Goal: Task Accomplishment & Management: Manage account settings

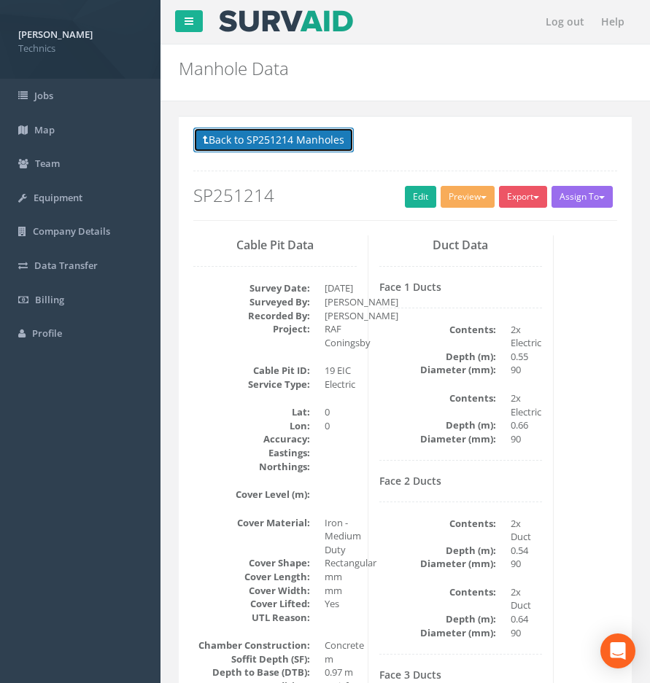
click at [237, 148] on button "Back to SP251214 Manholes" at bounding box center [273, 140] width 160 height 25
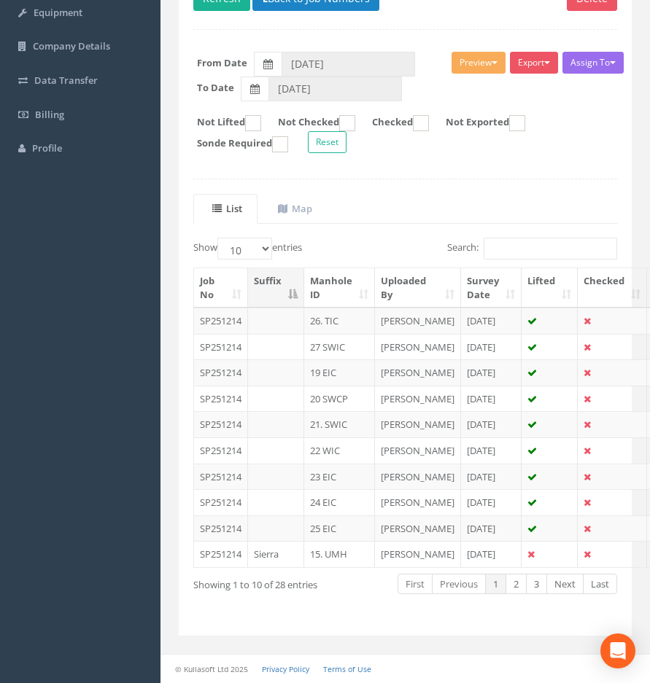
scroll to position [321, 0]
click at [515, 587] on link "2" at bounding box center [515, 584] width 21 height 21
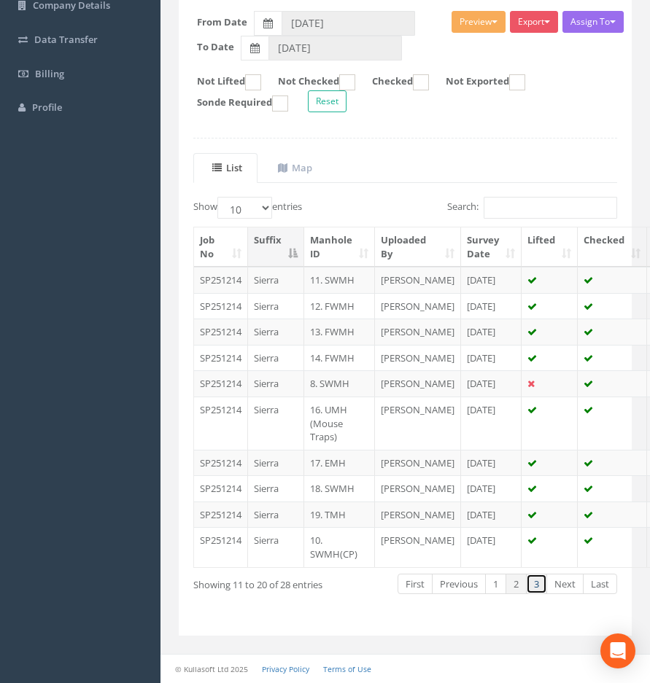
click at [534, 595] on link "3" at bounding box center [536, 584] width 21 height 21
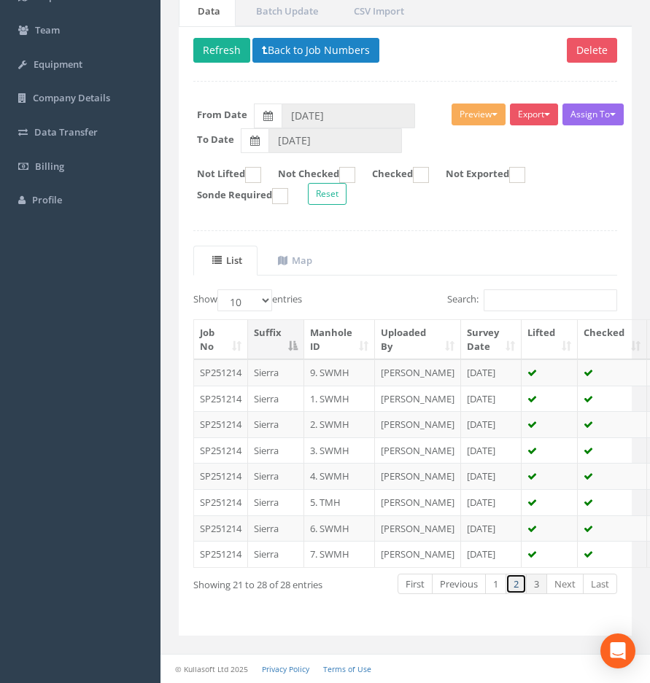
click at [519, 587] on link "2" at bounding box center [515, 584] width 21 height 21
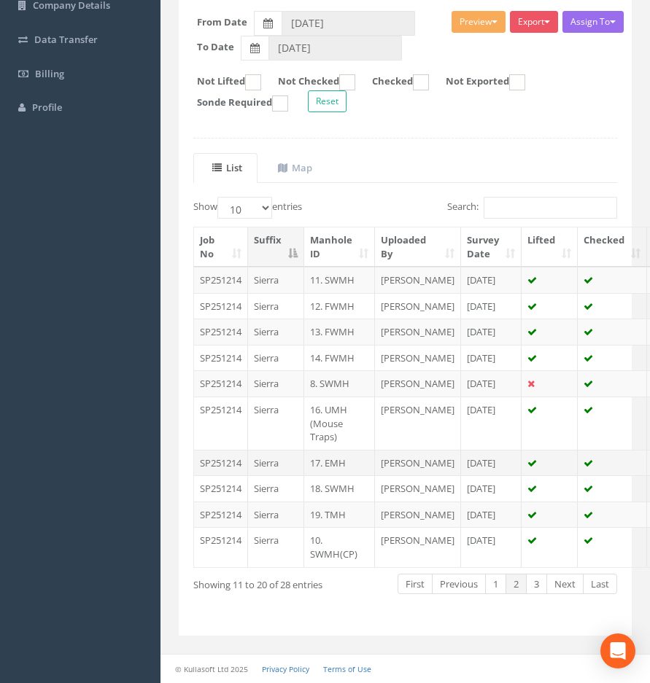
scroll to position [334, 0]
click at [491, 588] on link "1" at bounding box center [495, 584] width 21 height 21
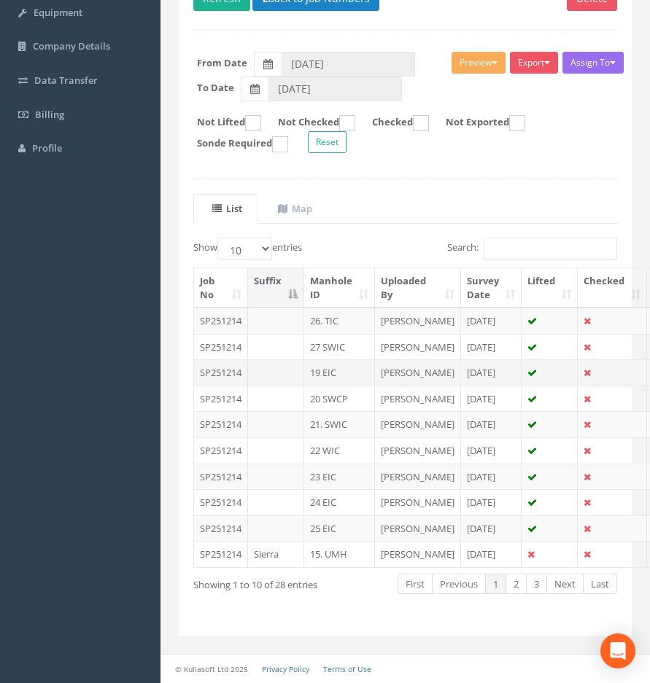
click at [323, 359] on td "19 EIC" at bounding box center [339, 372] width 71 height 26
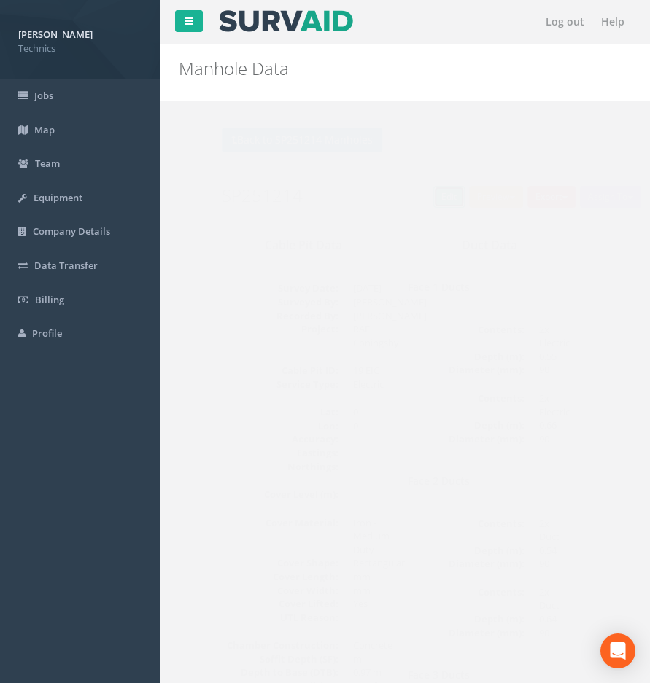
click at [405, 195] on link "Edit" at bounding box center [420, 197] width 31 height 22
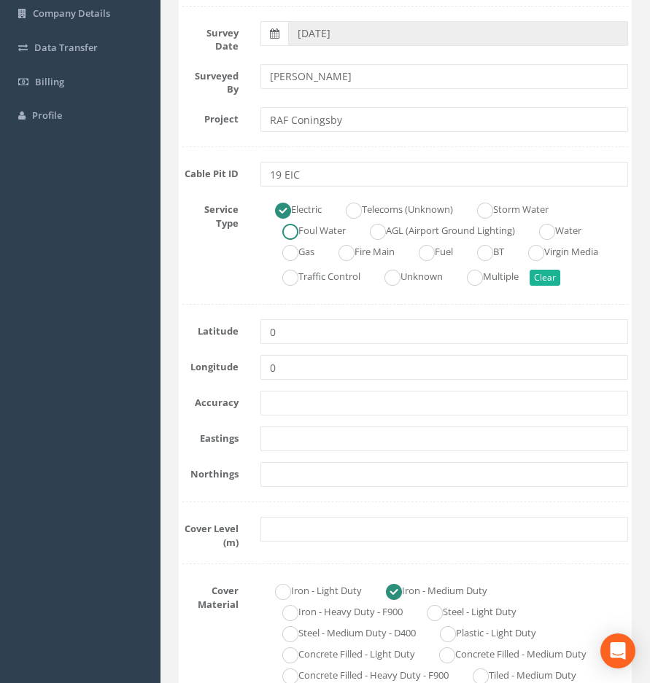
scroll to position [219, 0]
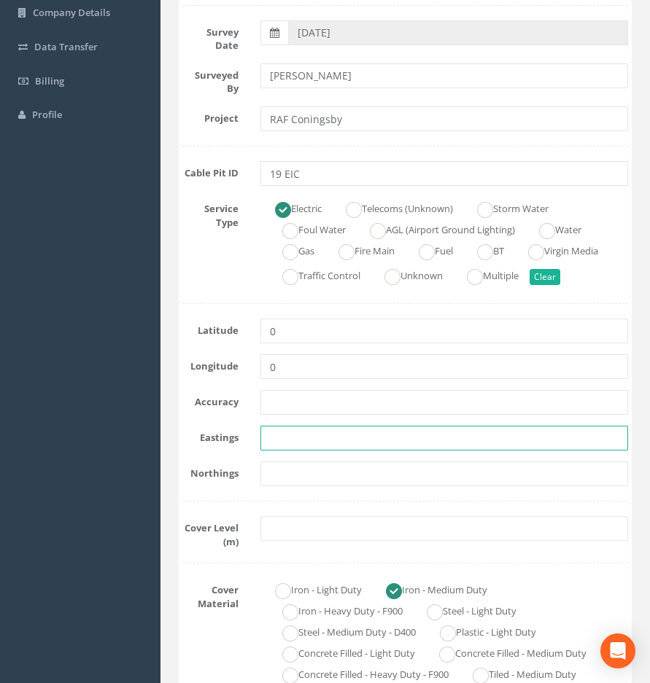
click at [278, 436] on input "text" at bounding box center [443, 438] width 367 height 25
paste input "523091.6944"
type input "523091.6944"
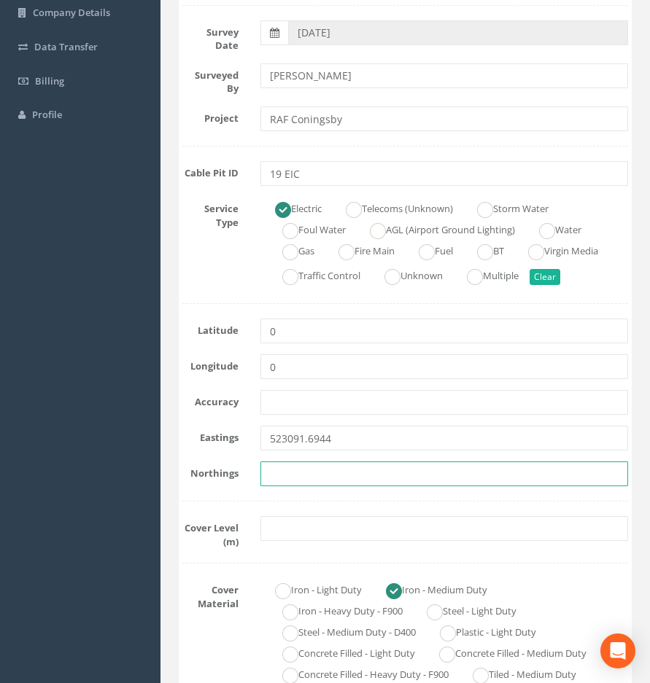
click at [294, 473] on input "text" at bounding box center [443, 473] width 367 height 25
paste input "355881.8294"
type input "355881.8294"
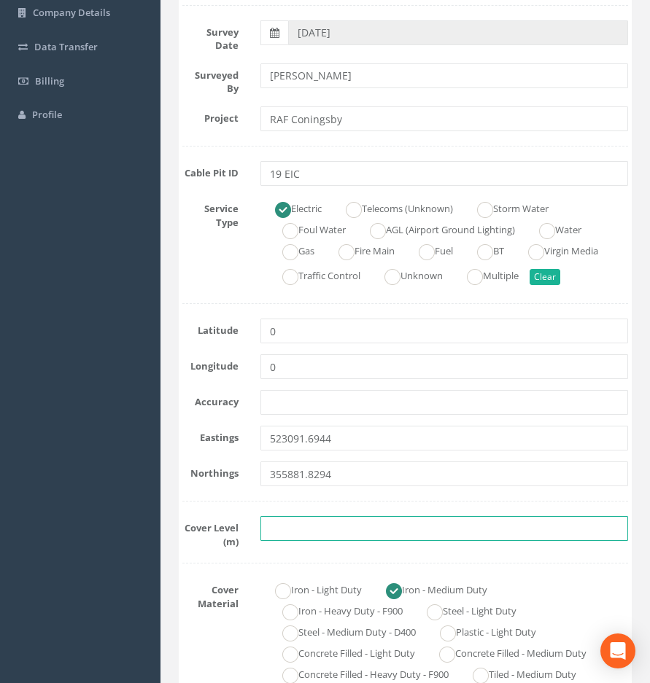
click at [287, 528] on input "text" at bounding box center [443, 528] width 367 height 25
paste input "4.59"
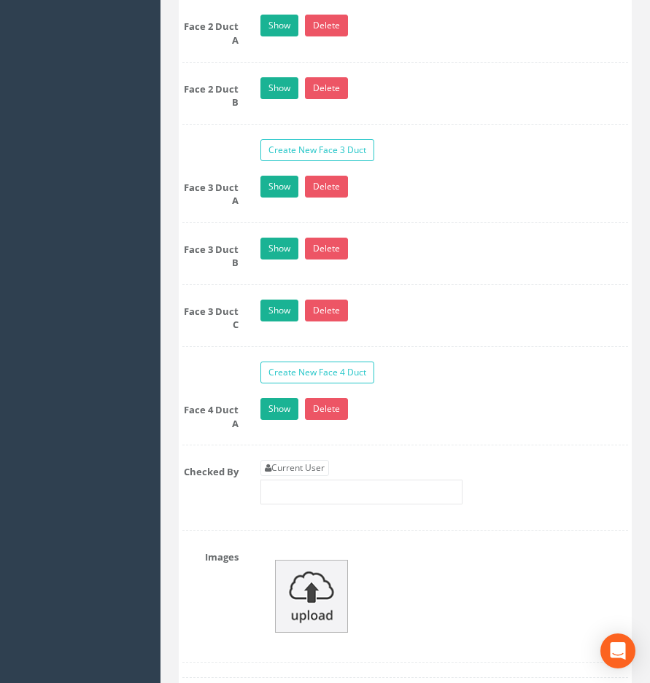
scroll to position [2041, 0]
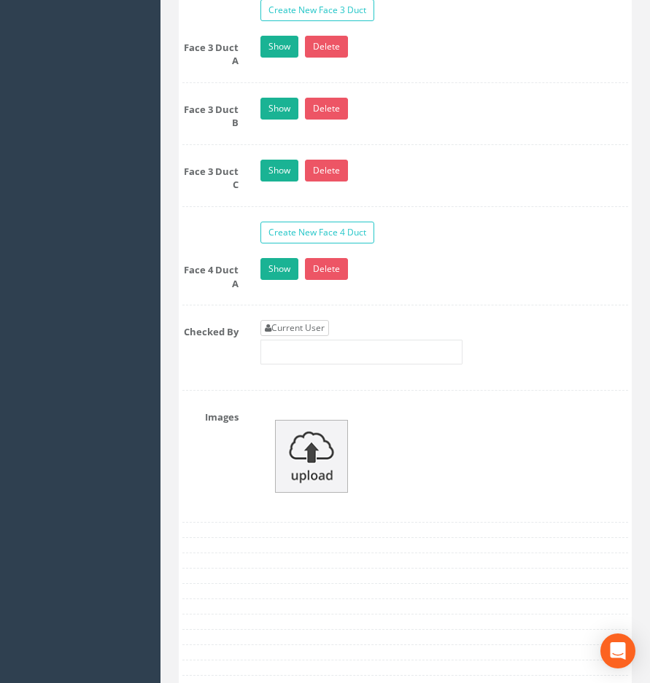
type input "4.59"
click at [307, 320] on link "Current User" at bounding box center [294, 328] width 69 height 16
type input "[PERSON_NAME]"
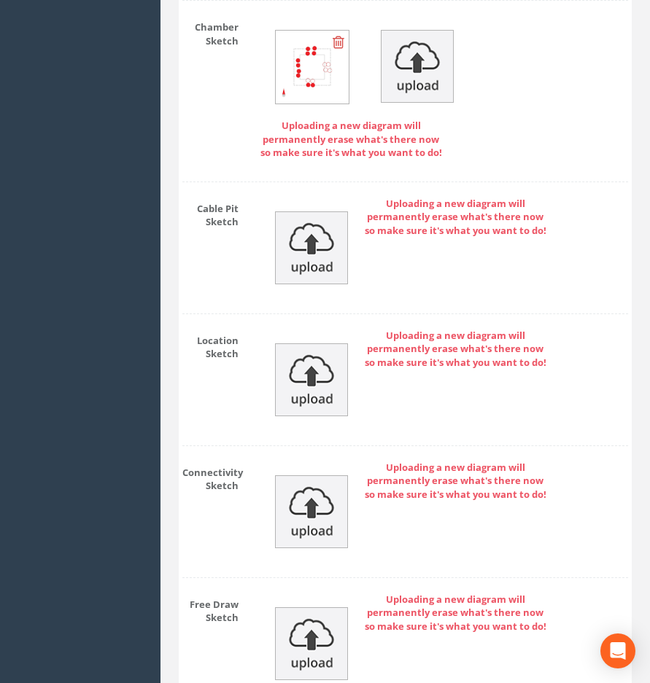
scroll to position [2891, 0]
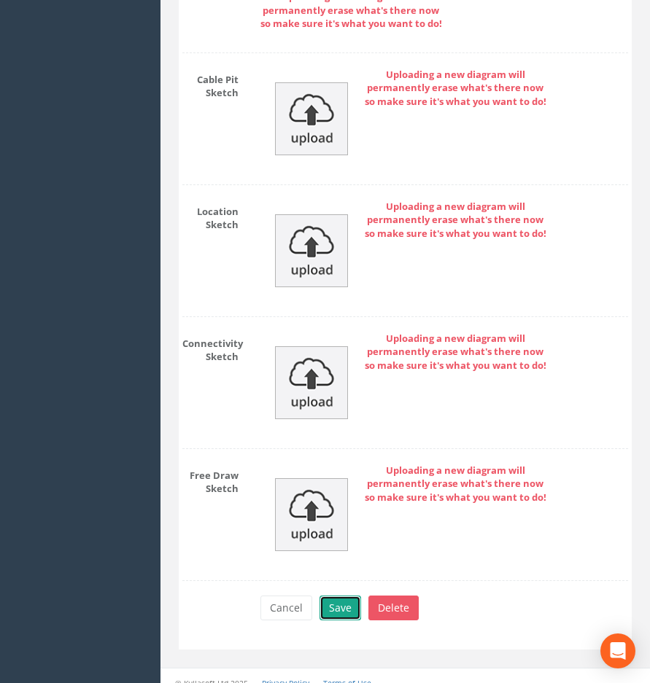
click at [332, 596] on button "Save" at bounding box center [340, 608] width 42 height 25
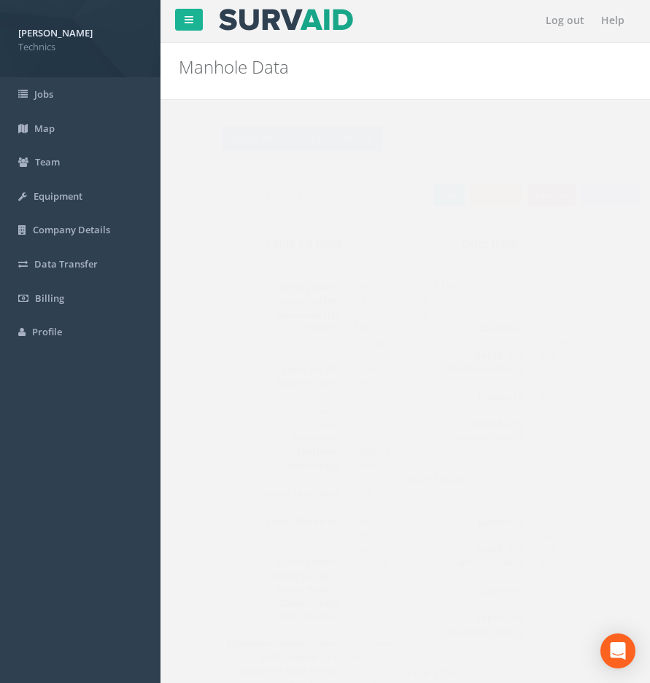
scroll to position [0, 0]
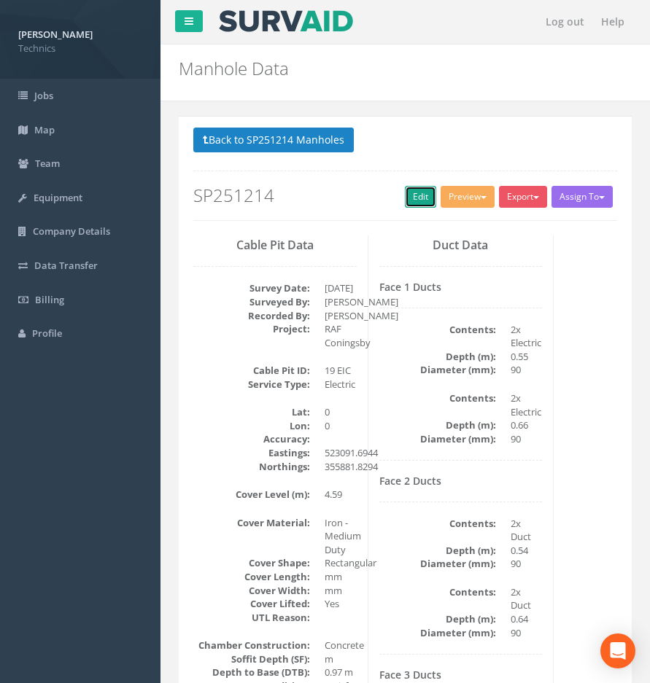
click at [409, 203] on link "Edit" at bounding box center [420, 197] width 31 height 22
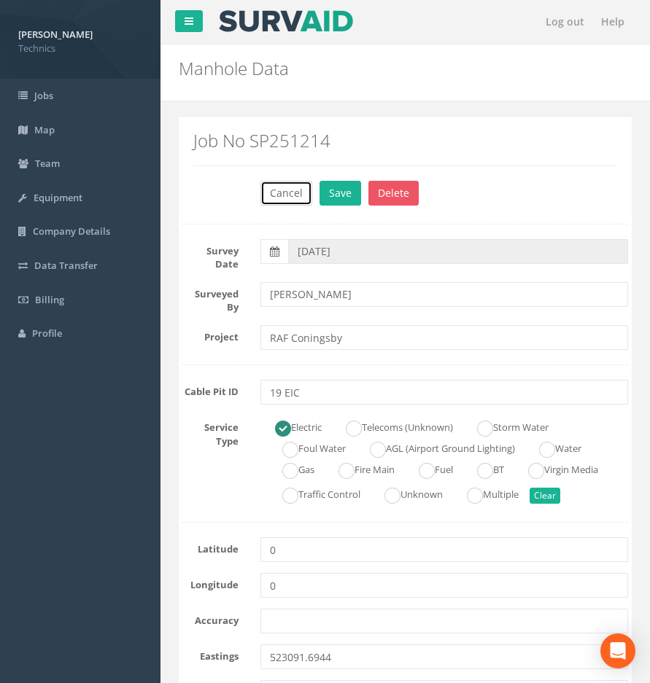
click at [284, 198] on button "Cancel" at bounding box center [286, 193] width 52 height 25
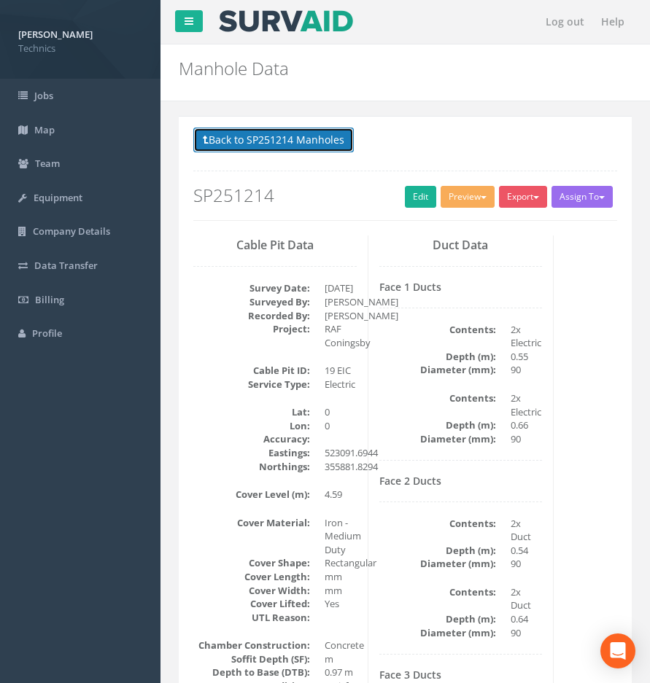
click at [286, 139] on button "Back to SP251214 Manholes" at bounding box center [273, 140] width 160 height 25
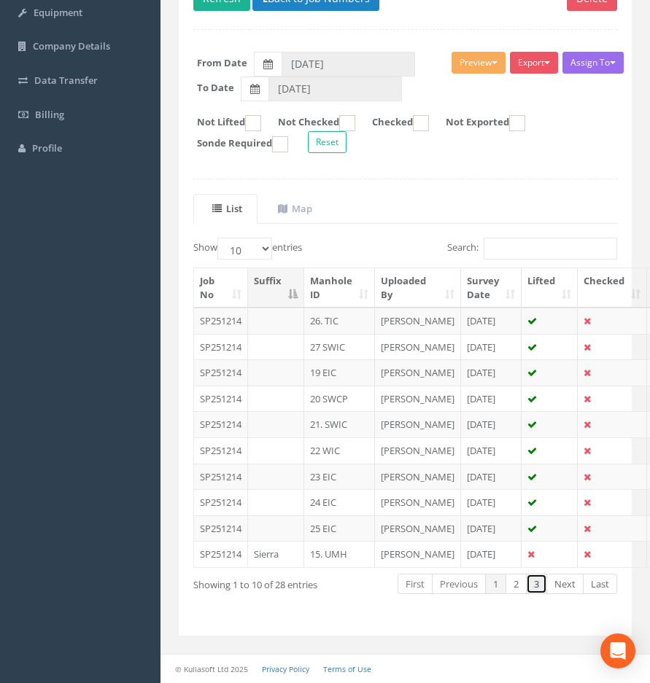
click at [536, 585] on link "3" at bounding box center [536, 584] width 21 height 21
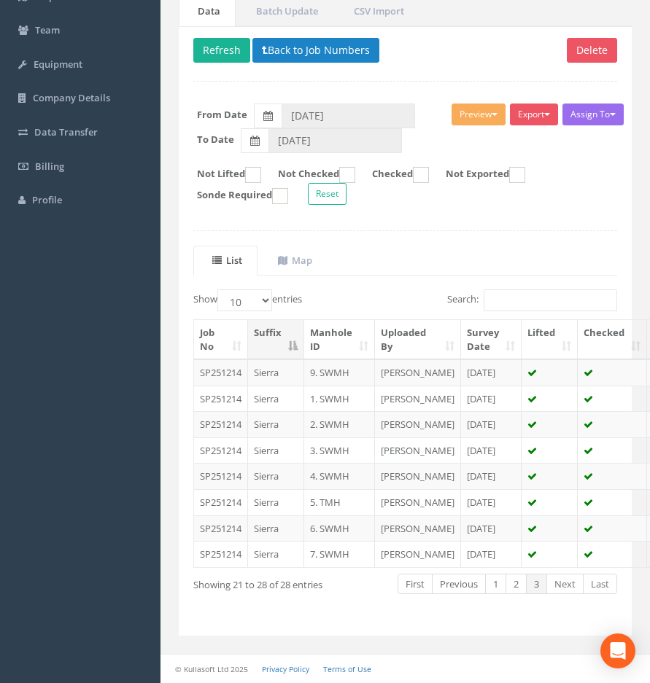
scroll to position [241, 0]
click at [564, 588] on link "Next" at bounding box center [564, 584] width 37 height 21
click at [496, 588] on link "1" at bounding box center [495, 584] width 21 height 21
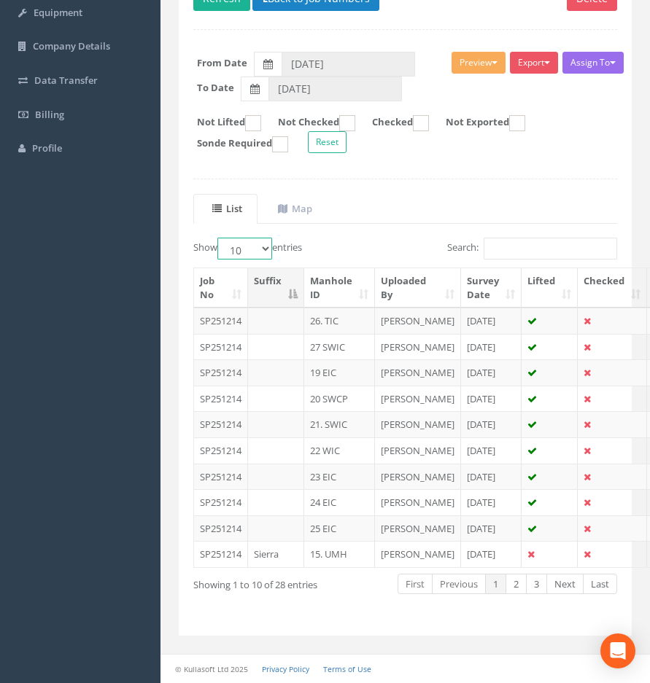
click at [268, 238] on select "10 25 50 100" at bounding box center [244, 249] width 55 height 22
select select "50"
click at [219, 238] on select "10 25 50 100" at bounding box center [244, 249] width 55 height 22
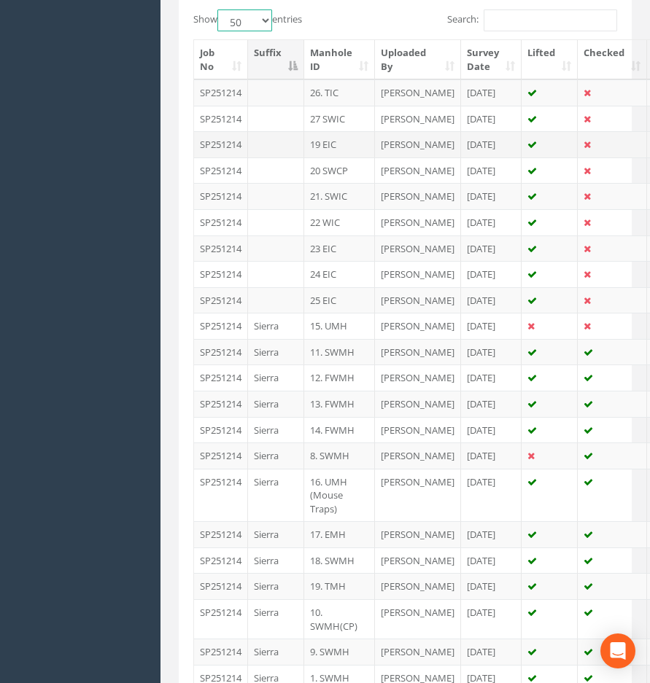
scroll to position [387, 0]
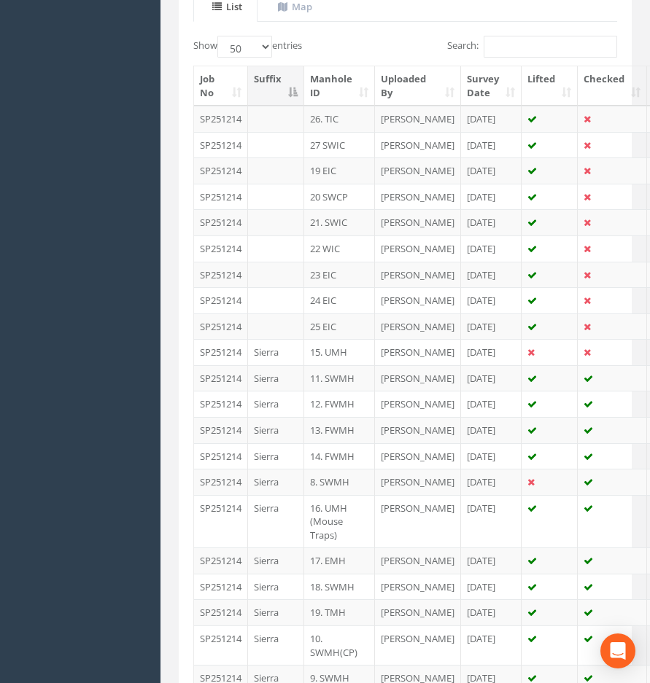
click at [353, 90] on th "Manhole ID" at bounding box center [339, 85] width 71 height 39
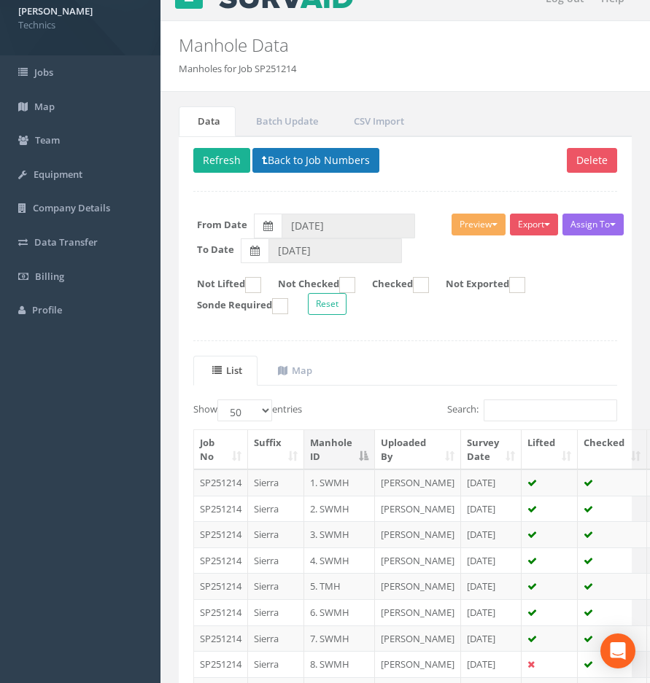
scroll to position [0, 0]
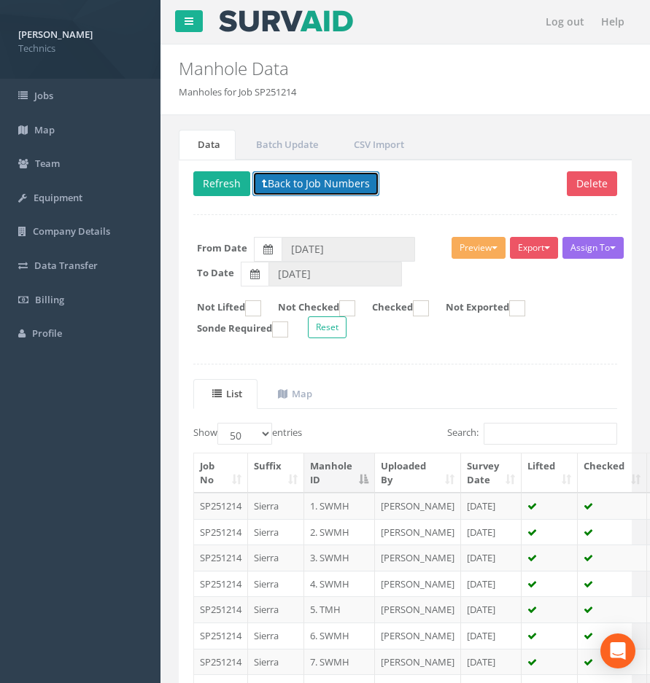
click at [327, 186] on button "Back to Job Numbers" at bounding box center [315, 183] width 127 height 25
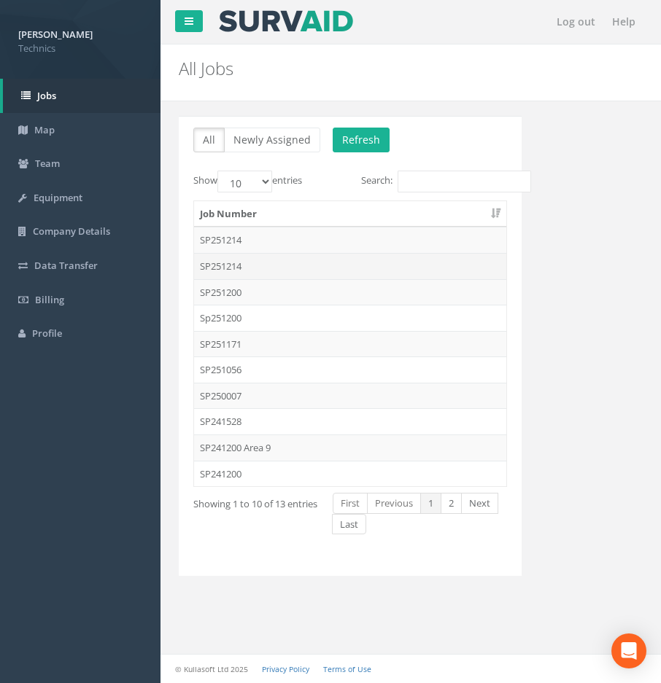
click at [235, 268] on td "SP251214" at bounding box center [350, 266] width 312 height 26
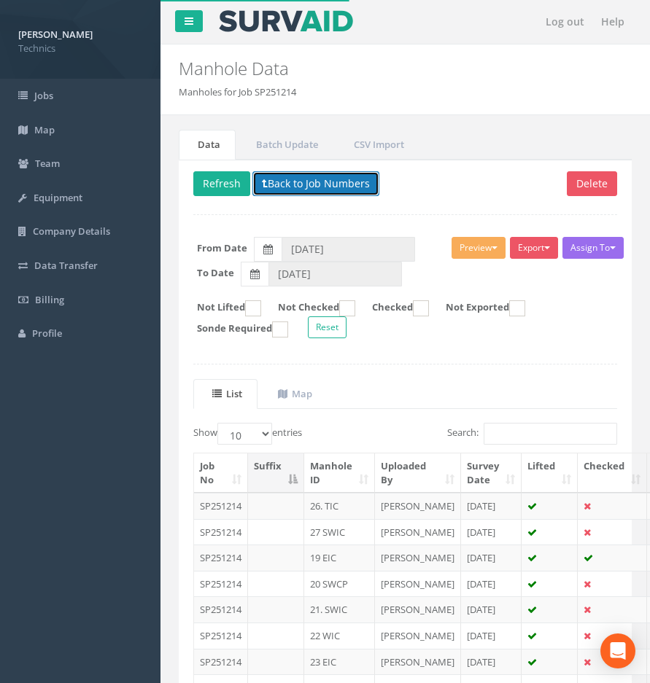
click at [282, 180] on button "Back to Job Numbers" at bounding box center [315, 183] width 127 height 25
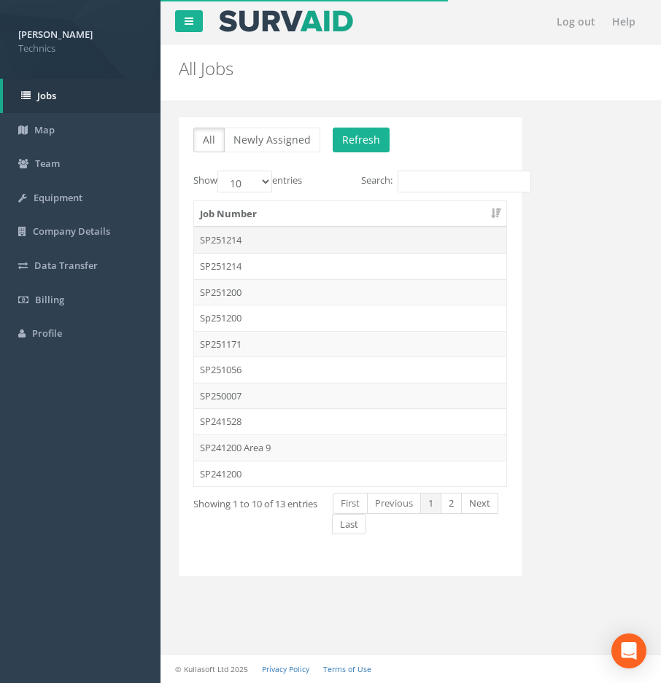
click at [239, 243] on td "SP251214" at bounding box center [350, 240] width 312 height 26
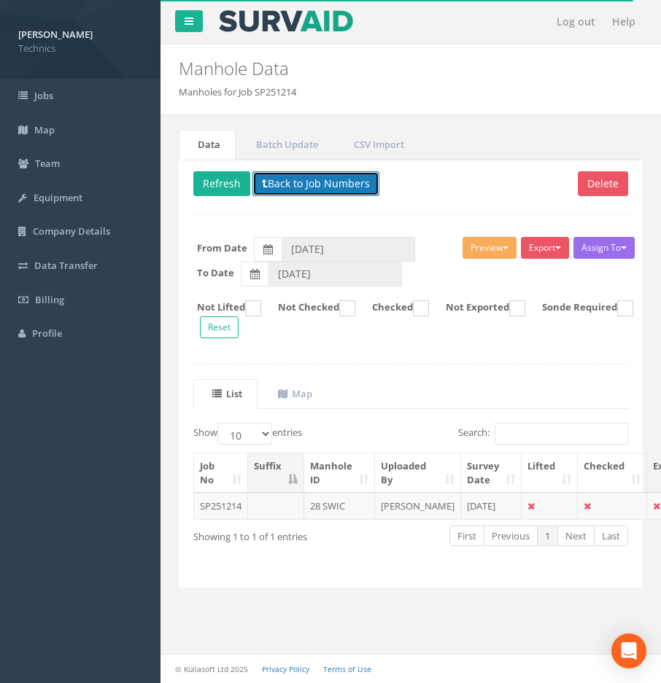
click at [283, 190] on button "Back to Job Numbers" at bounding box center [315, 183] width 127 height 25
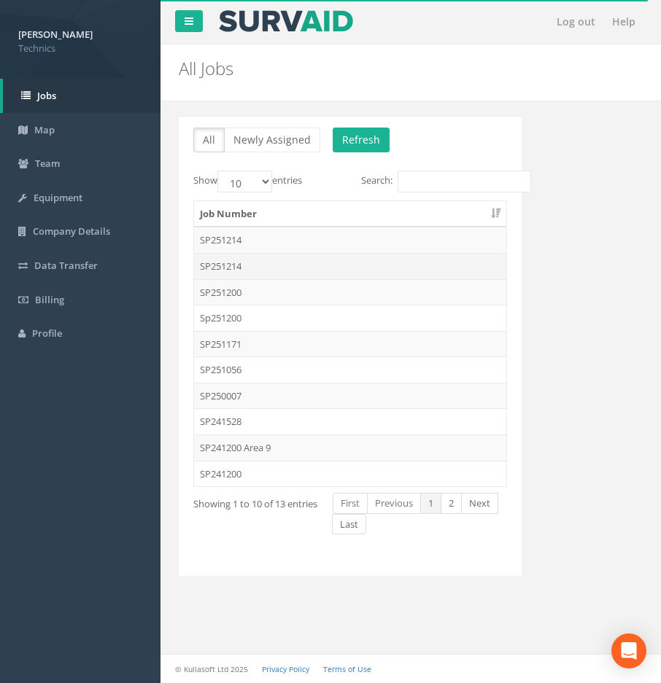
click at [234, 262] on td "SP251214" at bounding box center [350, 266] width 312 height 26
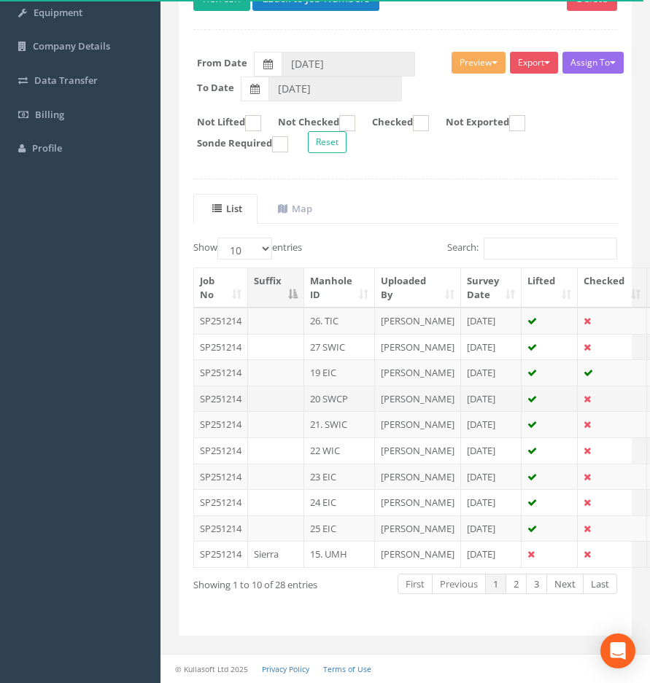
scroll to position [321, 0]
click at [330, 268] on th "Manhole ID" at bounding box center [339, 287] width 71 height 39
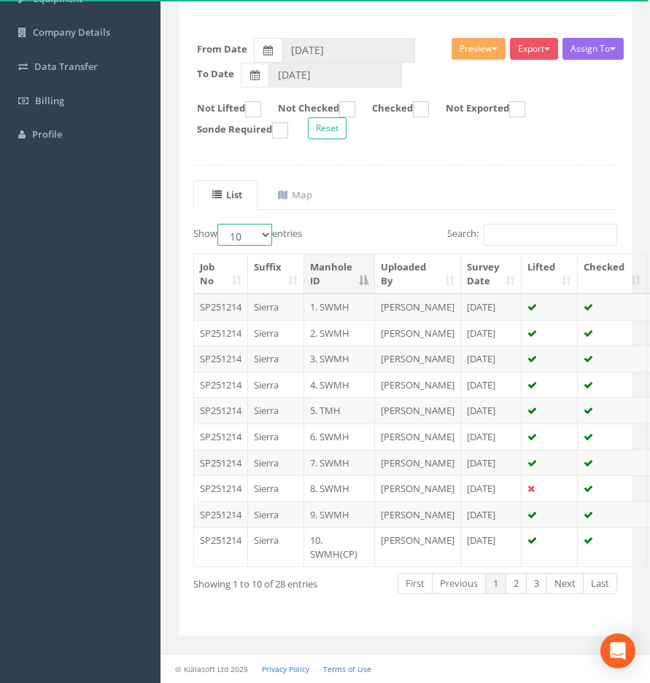
click at [268, 224] on select "10 25 50 100" at bounding box center [244, 235] width 55 height 22
select select "50"
click at [219, 224] on select "10 25 50 100" at bounding box center [244, 235] width 55 height 22
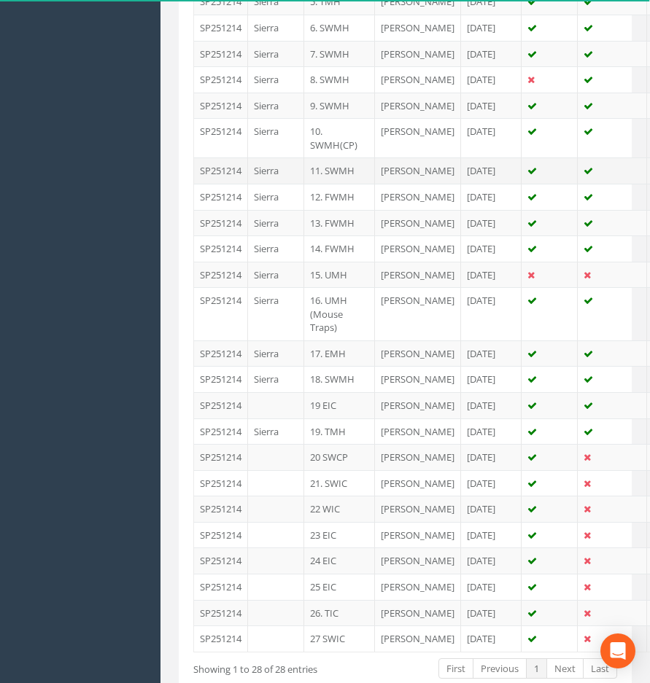
scroll to position [685, 0]
